Goal: Task Accomplishment & Management: Use online tool/utility

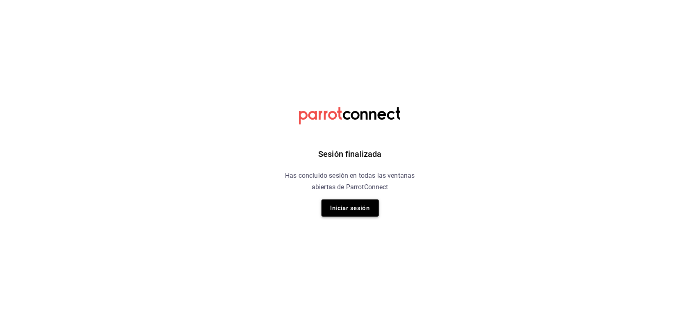
click at [363, 201] on button "Iniciar sesión" at bounding box center [349, 208] width 57 height 17
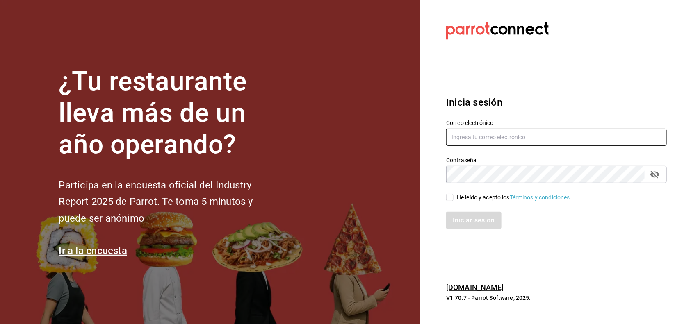
click at [545, 133] on input "text" at bounding box center [556, 137] width 221 height 17
type input "miriam.gomez@vidadeagave.com"
click at [474, 199] on div "He leído y acepto los Términos y condiciones." at bounding box center [514, 197] width 115 height 9
click at [453, 199] on input "He leído y acepto los Términos y condiciones." at bounding box center [449, 197] width 7 height 7
checkbox input "true"
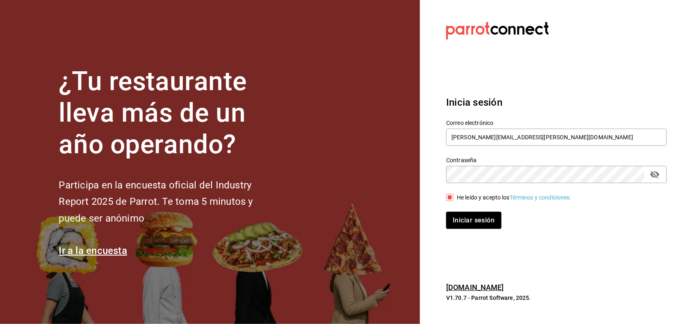
click at [653, 177] on icon "passwordField" at bounding box center [654, 175] width 9 height 8
click at [491, 216] on button "Iniciar sesión" at bounding box center [474, 220] width 56 height 17
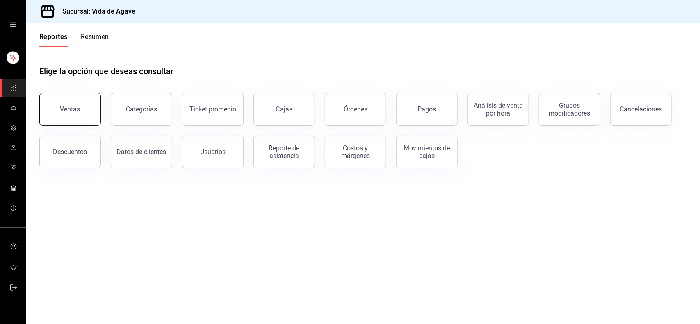
click at [84, 114] on button "Ventas" at bounding box center [69, 109] width 61 height 33
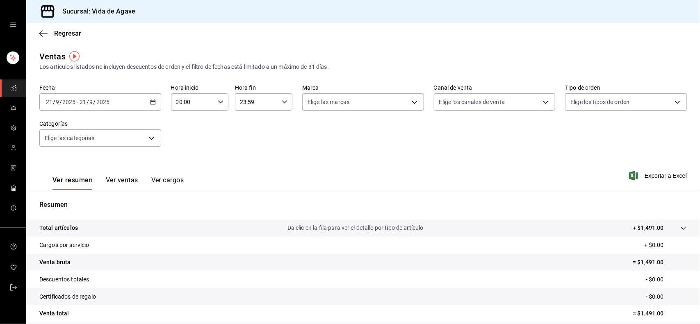
click at [81, 101] on input "21" at bounding box center [82, 102] width 7 height 7
click at [151, 101] on icon "button" at bounding box center [153, 102] width 6 height 6
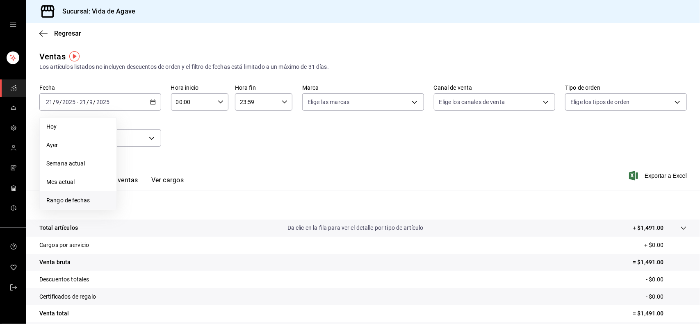
click at [90, 206] on li "Rango de fechas" at bounding box center [78, 200] width 77 height 18
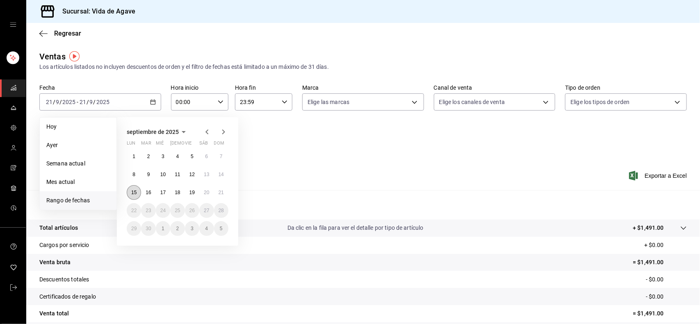
click at [136, 192] on abbr "15" at bounding box center [133, 193] width 5 height 6
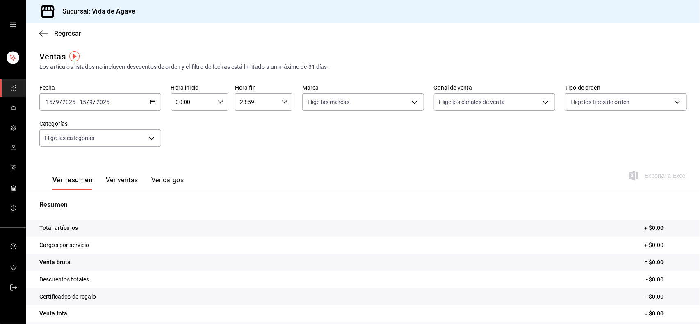
click at [107, 181] on button "Ver ventas" at bounding box center [122, 183] width 32 height 14
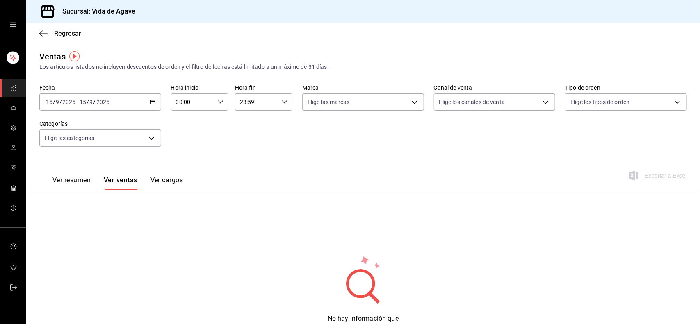
click at [78, 183] on button "Ver resumen" at bounding box center [71, 183] width 38 height 14
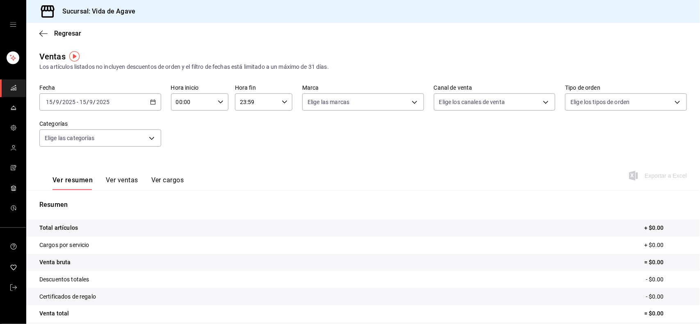
click at [123, 107] on div "[DATE] [DATE] - [DATE] [DATE]" at bounding box center [100, 101] width 122 height 17
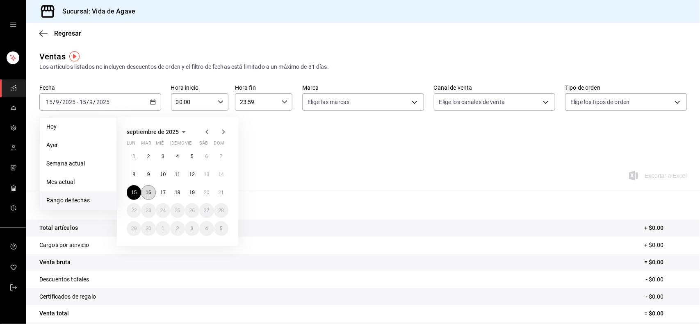
click at [149, 187] on button "16" at bounding box center [148, 192] width 14 height 15
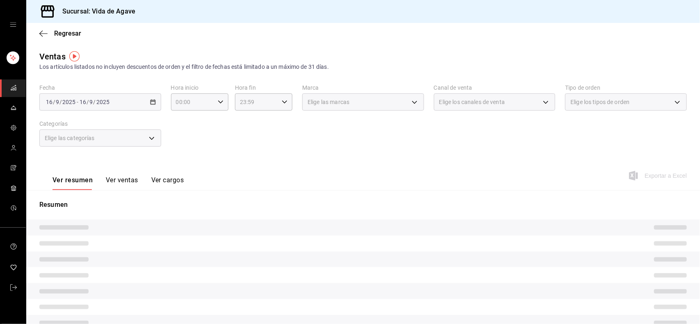
click at [212, 171] on div "Ver resumen Ver ventas Ver cargos Exportar a Excel" at bounding box center [363, 174] width 674 height 34
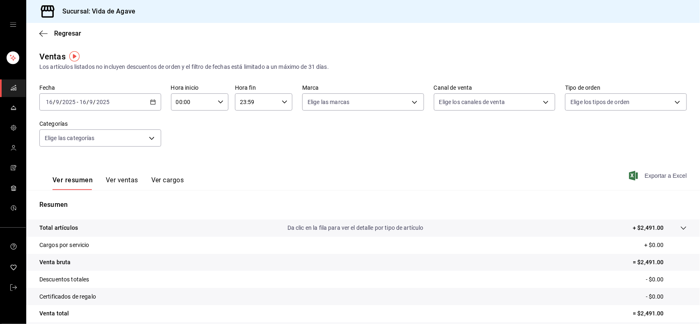
click at [656, 177] on span "Exportar a Excel" at bounding box center [659, 176] width 56 height 10
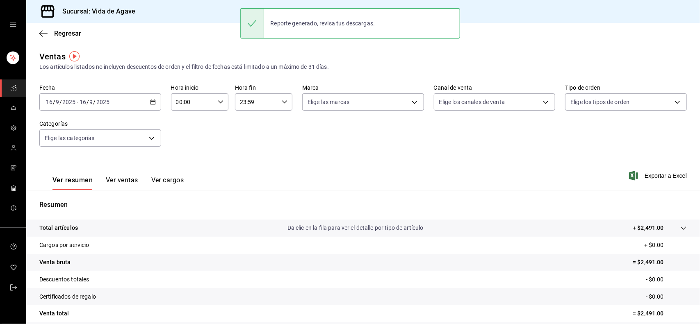
click at [124, 107] on div "[DATE] [DATE] - [DATE] [DATE]" at bounding box center [100, 101] width 122 height 17
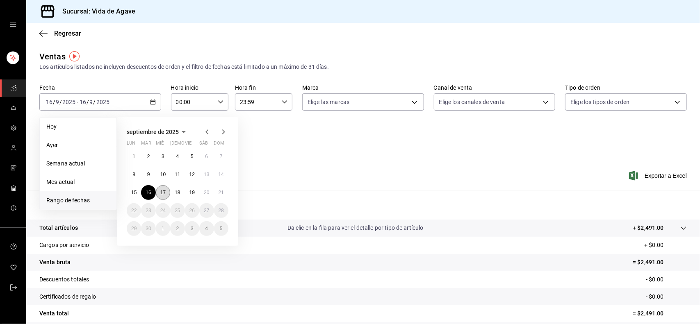
click at [162, 189] on button "17" at bounding box center [163, 192] width 14 height 15
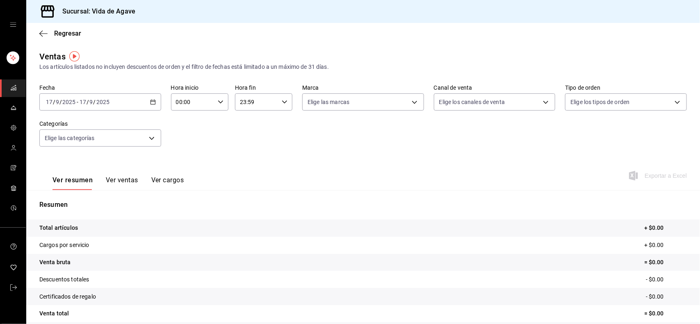
click at [120, 103] on div "[DATE] [DATE] - [DATE] [DATE]" at bounding box center [100, 101] width 122 height 17
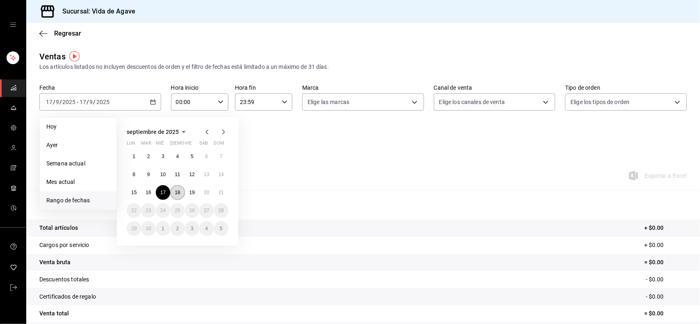
click at [175, 192] on abbr "18" at bounding box center [177, 193] width 5 height 6
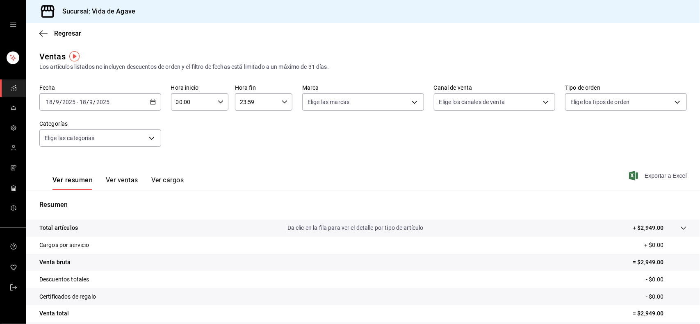
click at [654, 177] on span "Exportar a Excel" at bounding box center [659, 176] width 56 height 10
click at [134, 103] on div "[DATE] [DATE] - [DATE] [DATE]" at bounding box center [100, 101] width 122 height 17
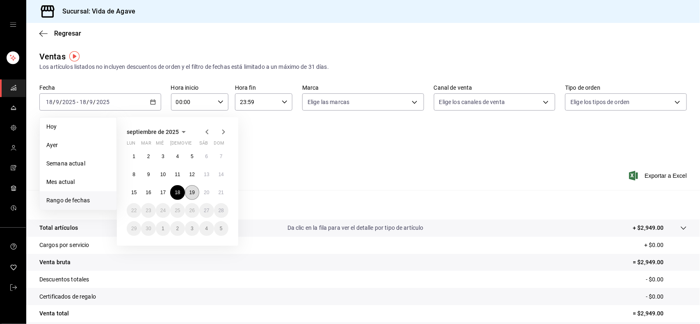
click at [192, 185] on button "19" at bounding box center [192, 192] width 14 height 15
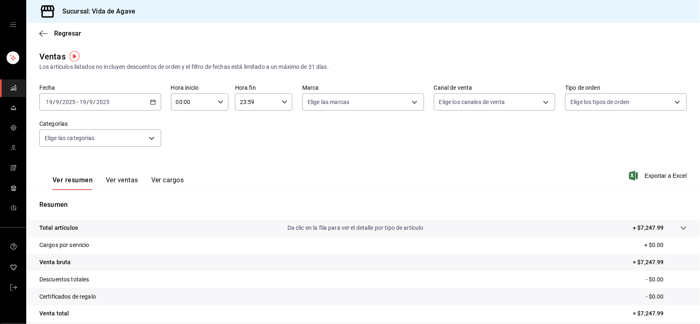
click at [661, 176] on span "Exportar a Excel" at bounding box center [659, 176] width 56 height 10
click at [120, 106] on div "[DATE] [DATE] - [DATE] [DATE]" at bounding box center [100, 101] width 122 height 17
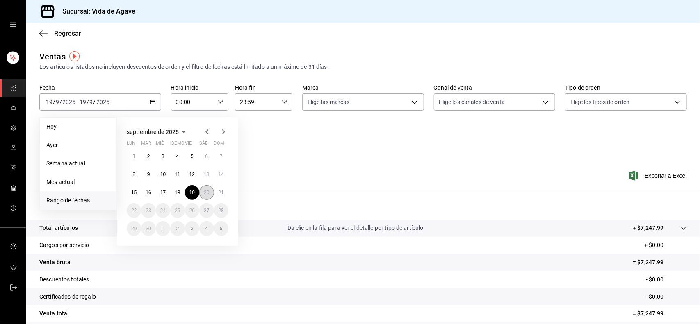
click at [209, 191] on abbr "20" at bounding box center [206, 193] width 5 height 6
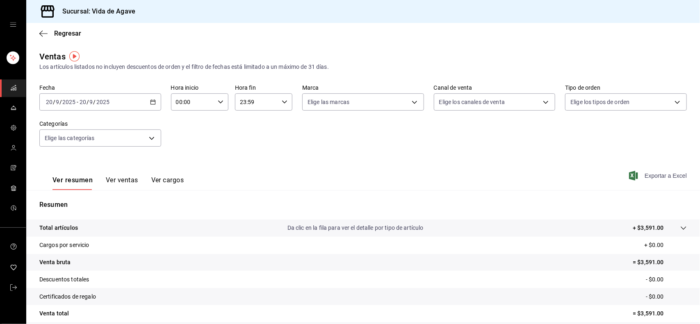
click at [665, 175] on span "Exportar a Excel" at bounding box center [659, 176] width 56 height 10
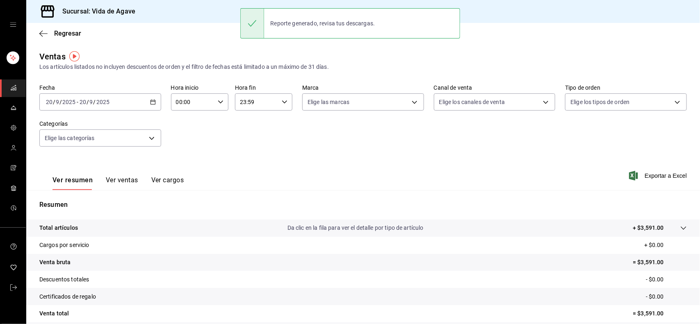
click at [120, 100] on div "[DATE] [DATE] - [DATE] [DATE]" at bounding box center [100, 101] width 122 height 17
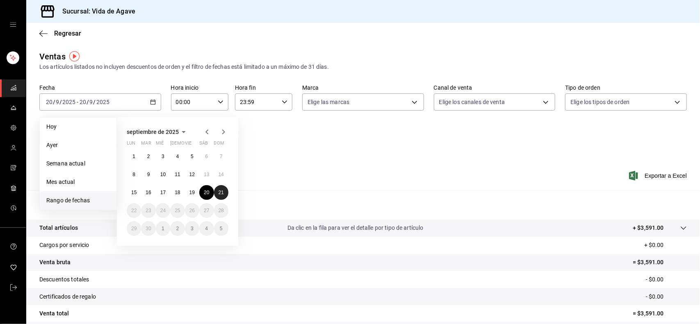
click at [224, 191] on button "21" at bounding box center [221, 192] width 14 height 15
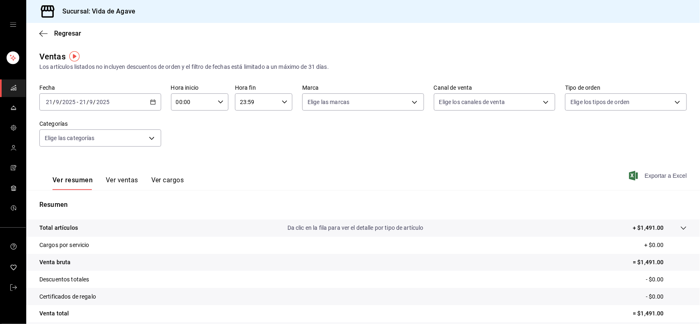
click at [656, 173] on span "Exportar a Excel" at bounding box center [659, 176] width 56 height 10
click at [146, 109] on div "[DATE] [DATE] - [DATE] [DATE]" at bounding box center [100, 101] width 122 height 17
click at [117, 185] on button "Ver ventas" at bounding box center [122, 183] width 32 height 14
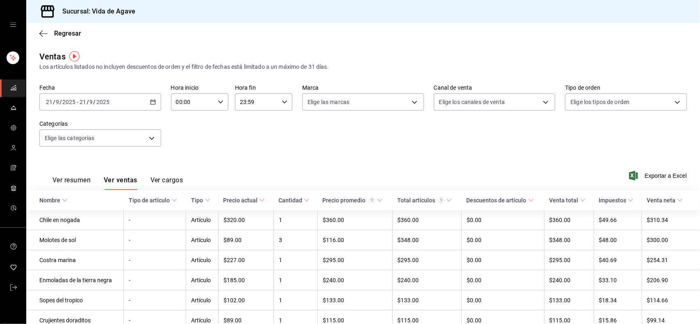
click at [257, 171] on div "Ver resumen Ver ventas Ver cargos Exportar a Excel" at bounding box center [363, 174] width 674 height 34
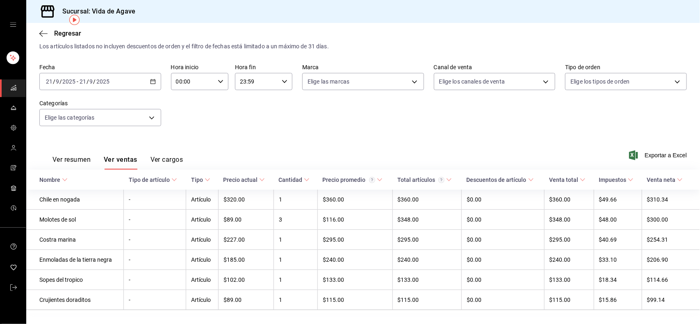
scroll to position [41, 0]
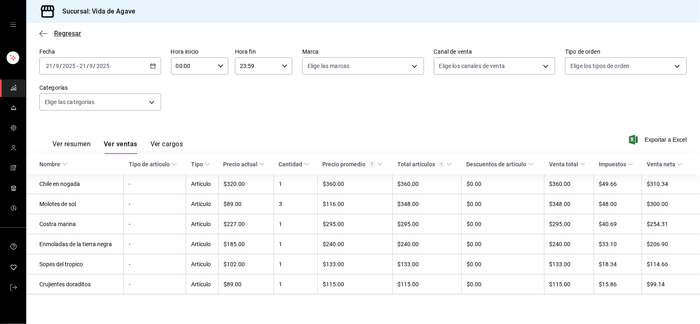
click at [66, 30] on span "Regresar" at bounding box center [67, 34] width 27 height 8
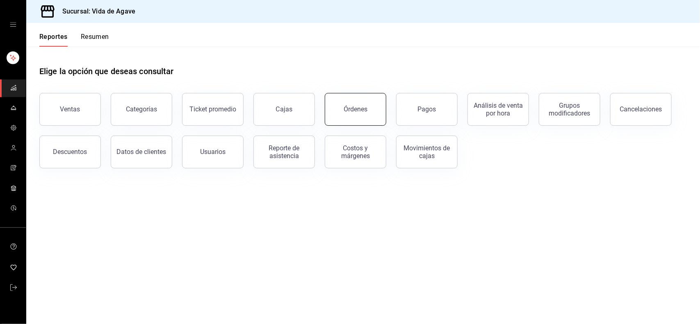
click at [365, 103] on button "Órdenes" at bounding box center [355, 109] width 61 height 33
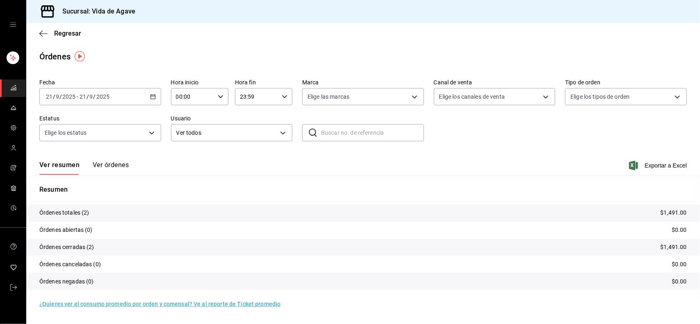
click at [121, 94] on div "[DATE] [DATE] - [DATE] [DATE]" at bounding box center [100, 96] width 122 height 17
click at [74, 212] on span "Rango de fechas" at bounding box center [78, 213] width 64 height 9
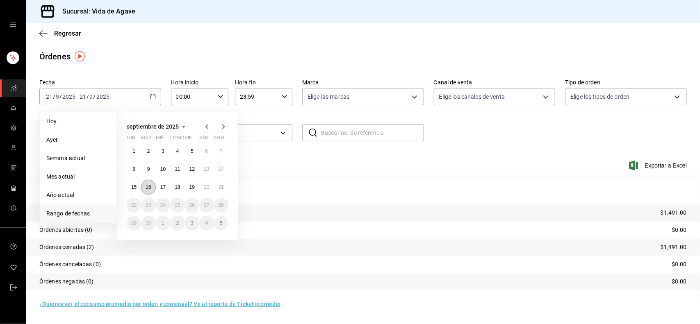
click at [147, 186] on abbr "16" at bounding box center [148, 187] width 5 height 6
click at [205, 186] on abbr "20" at bounding box center [206, 187] width 5 height 6
click at [205, 186] on p "Resumen" at bounding box center [362, 190] width 647 height 10
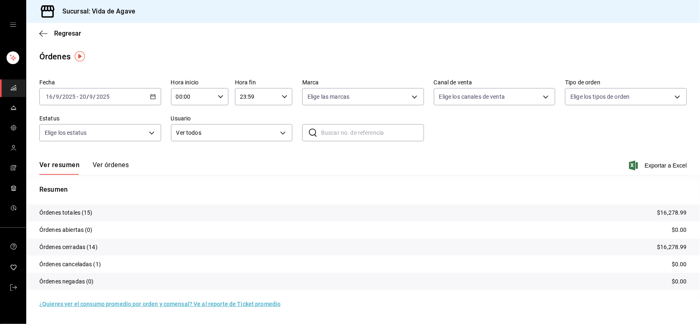
click at [146, 98] on div "[DATE] [DATE] - [DATE] [DATE]" at bounding box center [100, 96] width 122 height 17
click at [650, 169] on span "Exportar a Excel" at bounding box center [659, 166] width 56 height 10
click at [466, 143] on div "Fecha [DATE] [DATE] - [DATE] [DATE] Hora inicio 00:00 Hora inicio Hora fin 23:5…" at bounding box center [362, 113] width 647 height 75
click at [52, 31] on span "Regresar" at bounding box center [60, 34] width 42 height 8
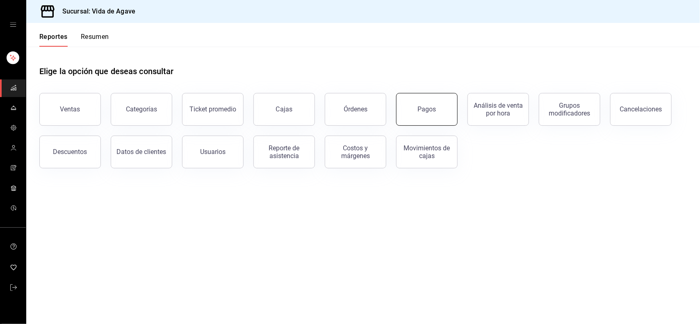
click at [411, 107] on button "Pagos" at bounding box center [426, 109] width 61 height 33
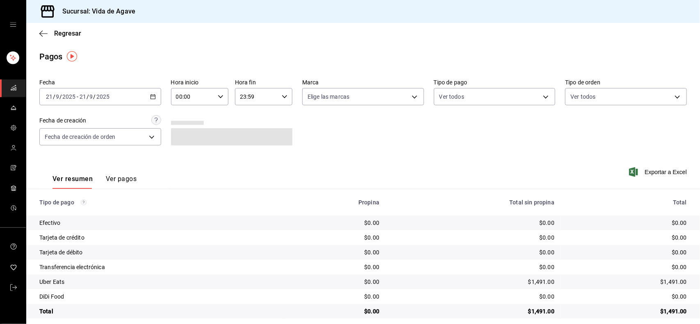
click at [119, 94] on div "[DATE] [DATE] - [DATE] [DATE]" at bounding box center [100, 96] width 122 height 17
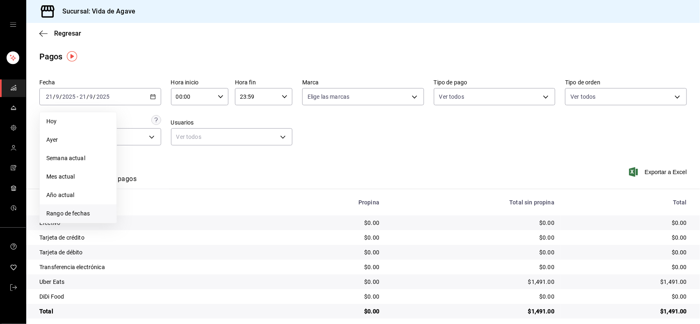
click at [77, 212] on span "Rango de fechas" at bounding box center [78, 213] width 64 height 9
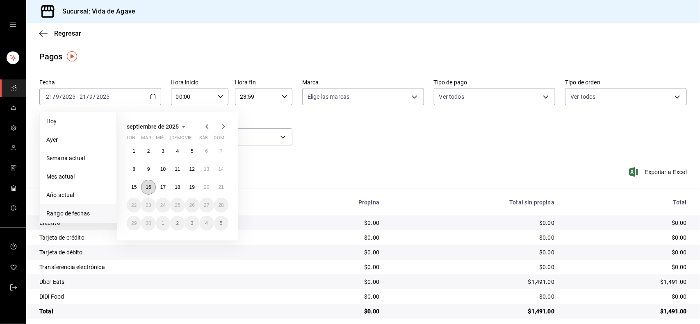
click at [147, 182] on button "16" at bounding box center [148, 187] width 14 height 15
click at [204, 186] on abbr "20" at bounding box center [206, 187] width 5 height 6
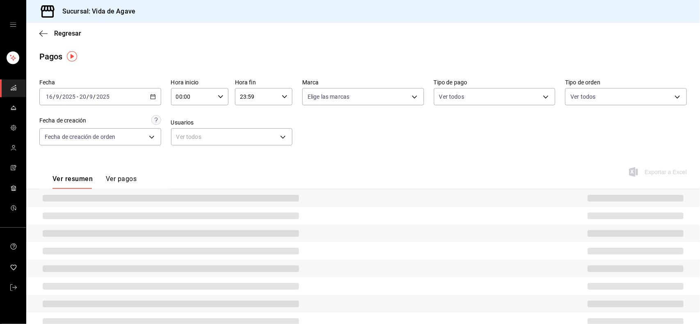
click at [204, 186] on div "Ver resumen Ver pagos Exportar a Excel" at bounding box center [363, 176] width 674 height 43
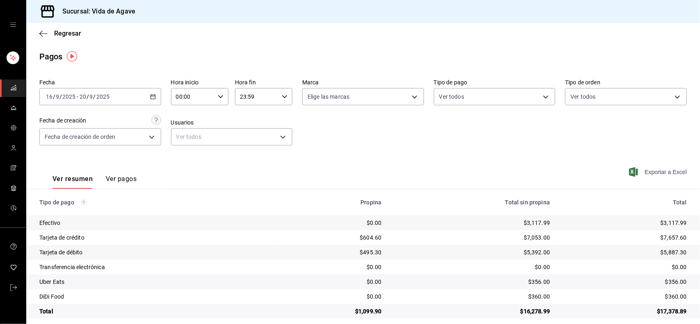
click at [642, 177] on span "Exportar a Excel" at bounding box center [659, 172] width 56 height 10
